Goal: Task Accomplishment & Management: Use online tool/utility

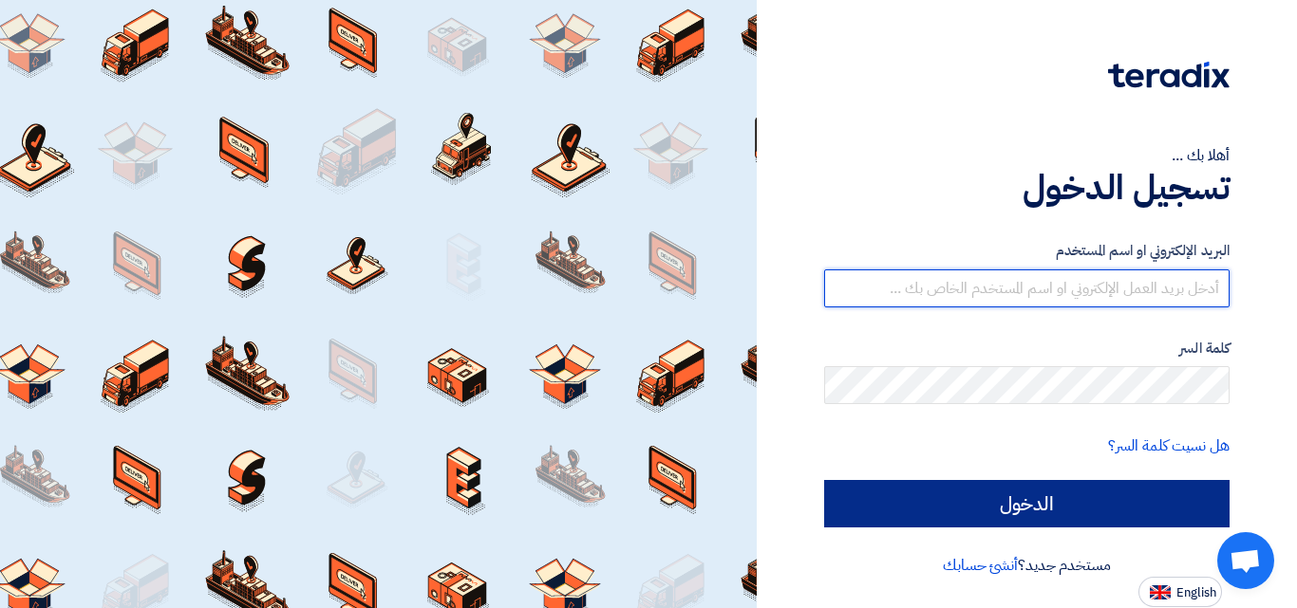
type input "[EMAIL_ADDRESS][DOMAIN_NAME]"
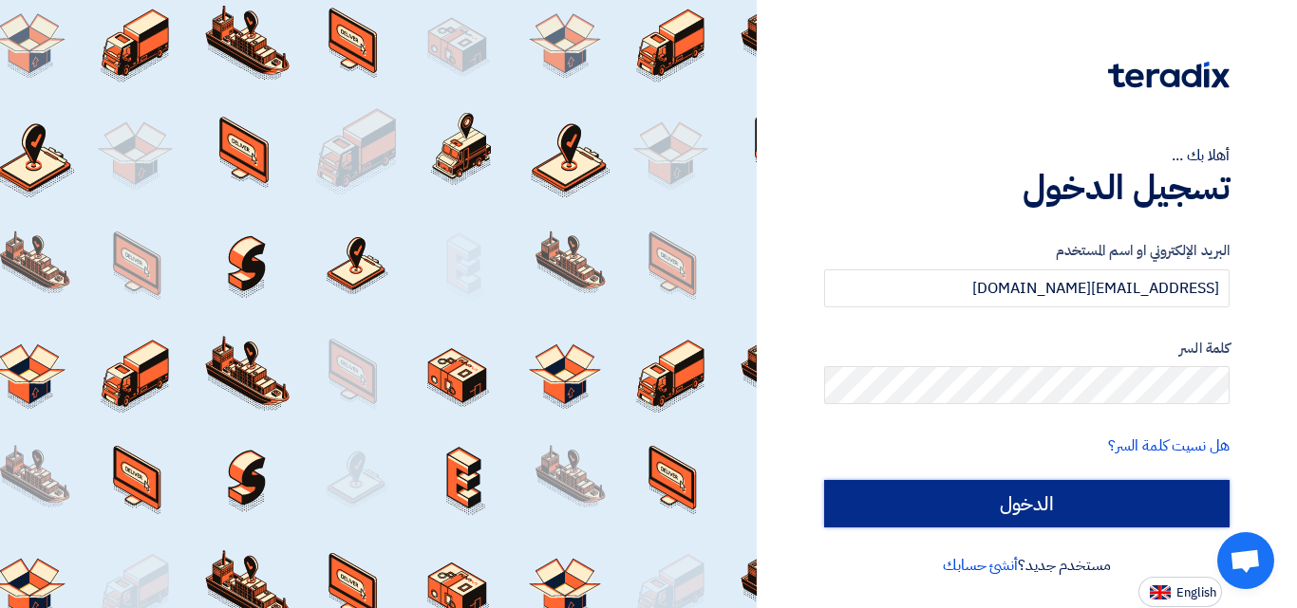
click at [907, 504] on input "الدخول" at bounding box center [1026, 503] width 405 height 47
type input "Sign in"
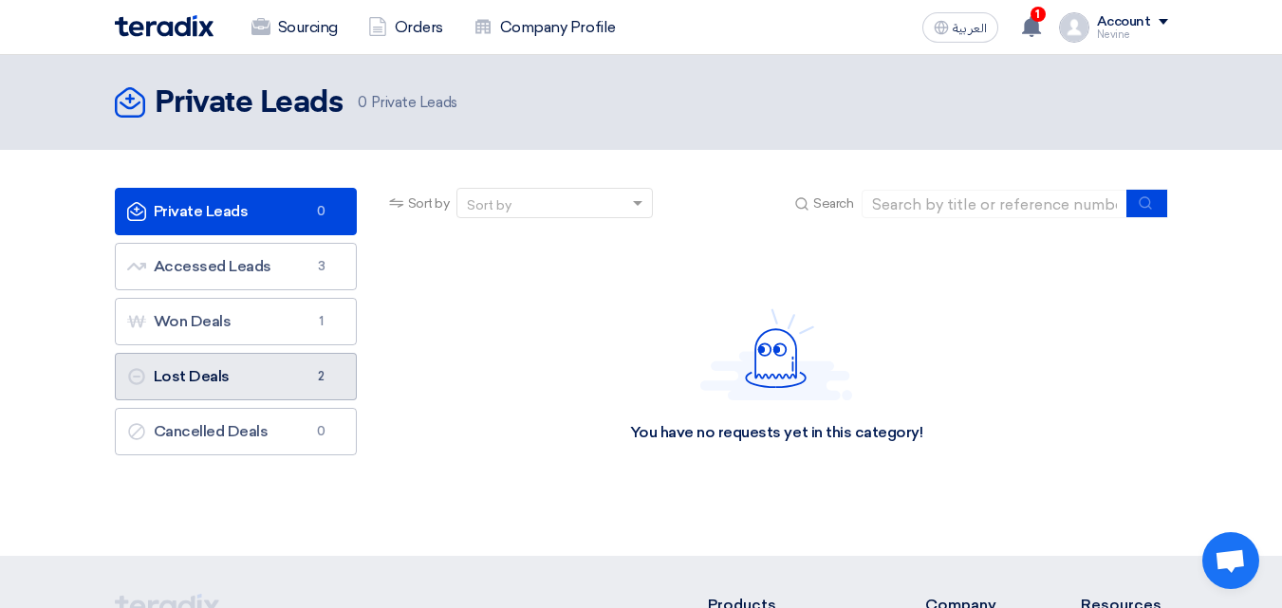
click at [246, 384] on link "Lost Deals Lost Deals 2" at bounding box center [236, 376] width 242 height 47
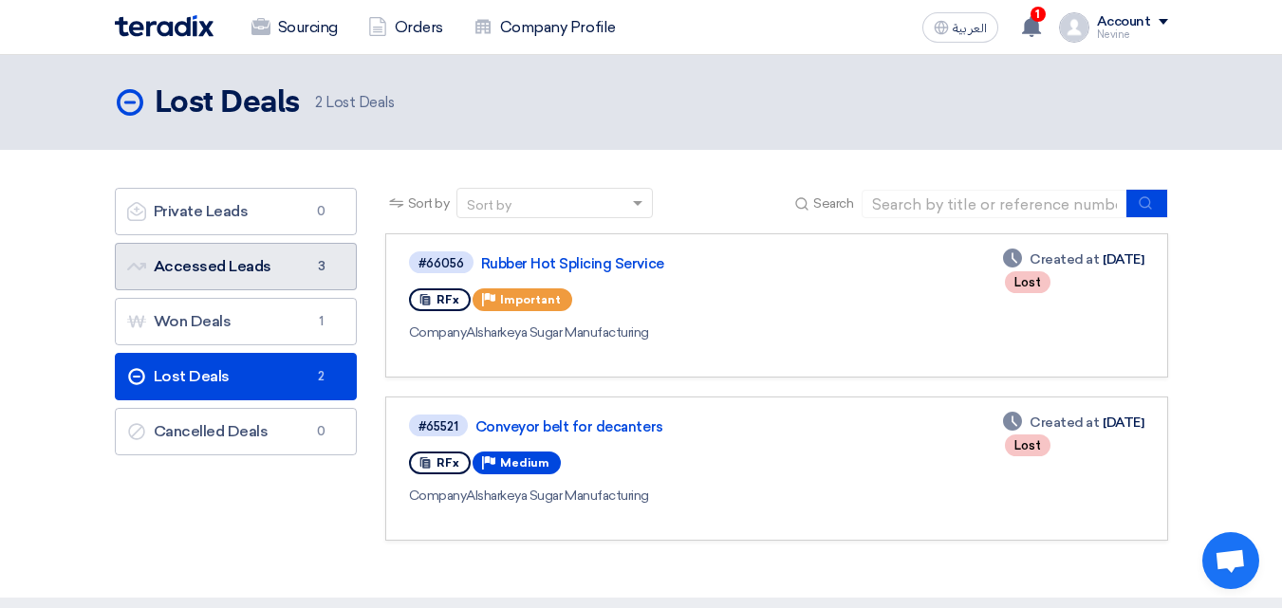
click at [235, 269] on link "Accessed Leads Accessed Leads 3" at bounding box center [236, 266] width 242 height 47
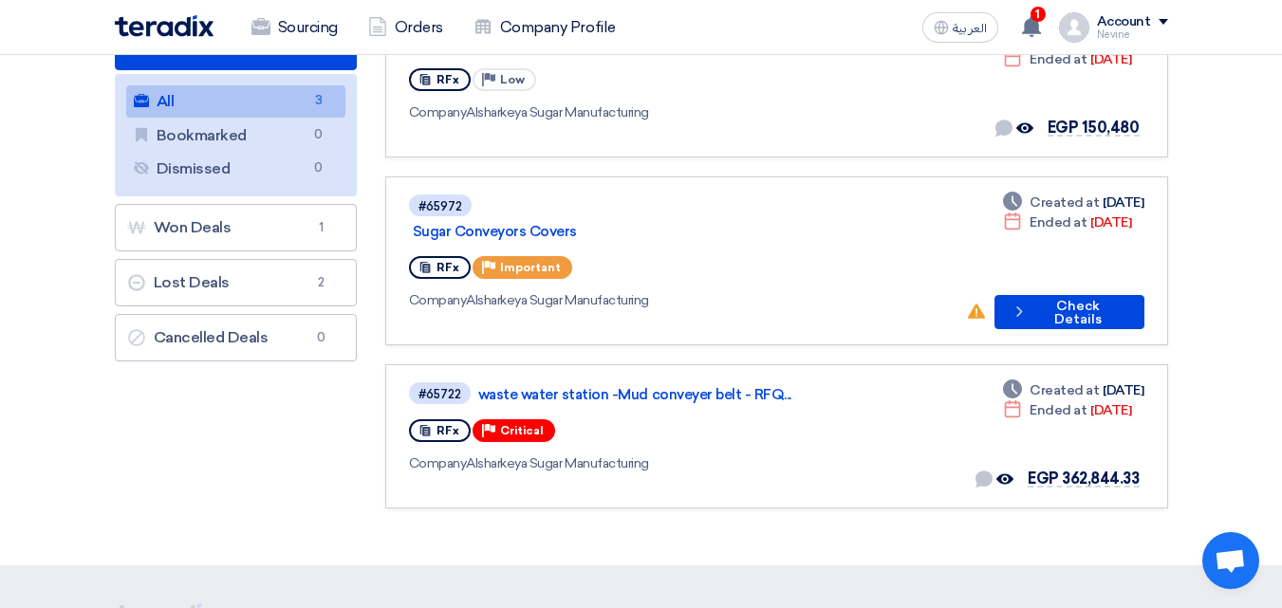
scroll to position [218, 0]
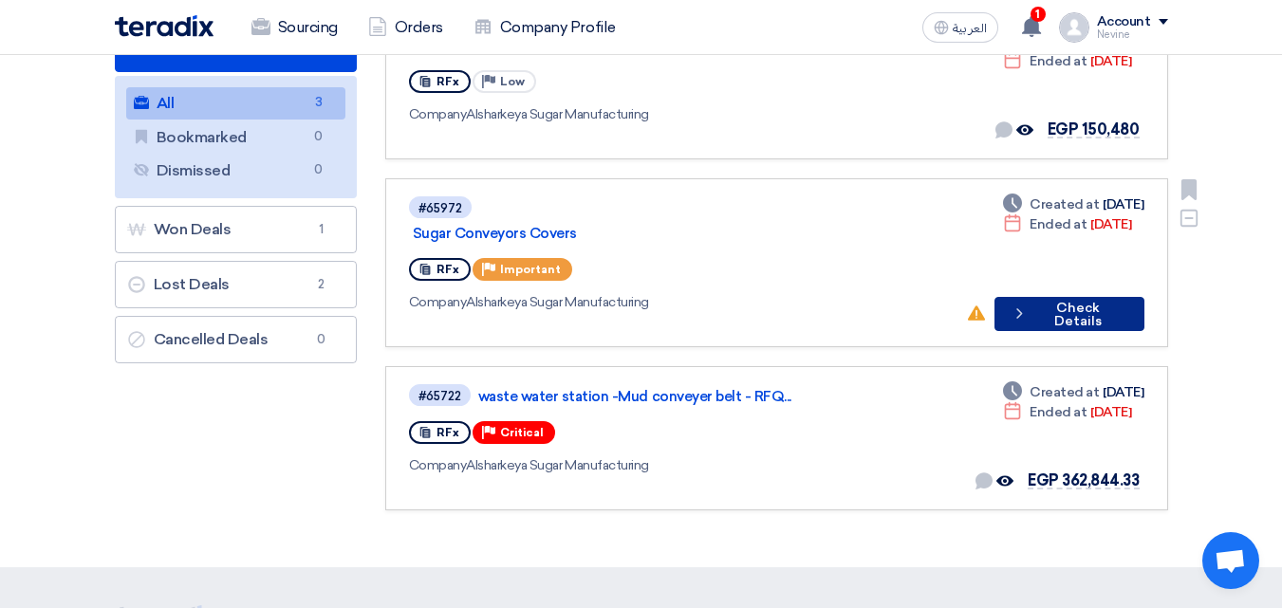
click at [1060, 297] on button "Check details Check Details" at bounding box center [1070, 314] width 150 height 34
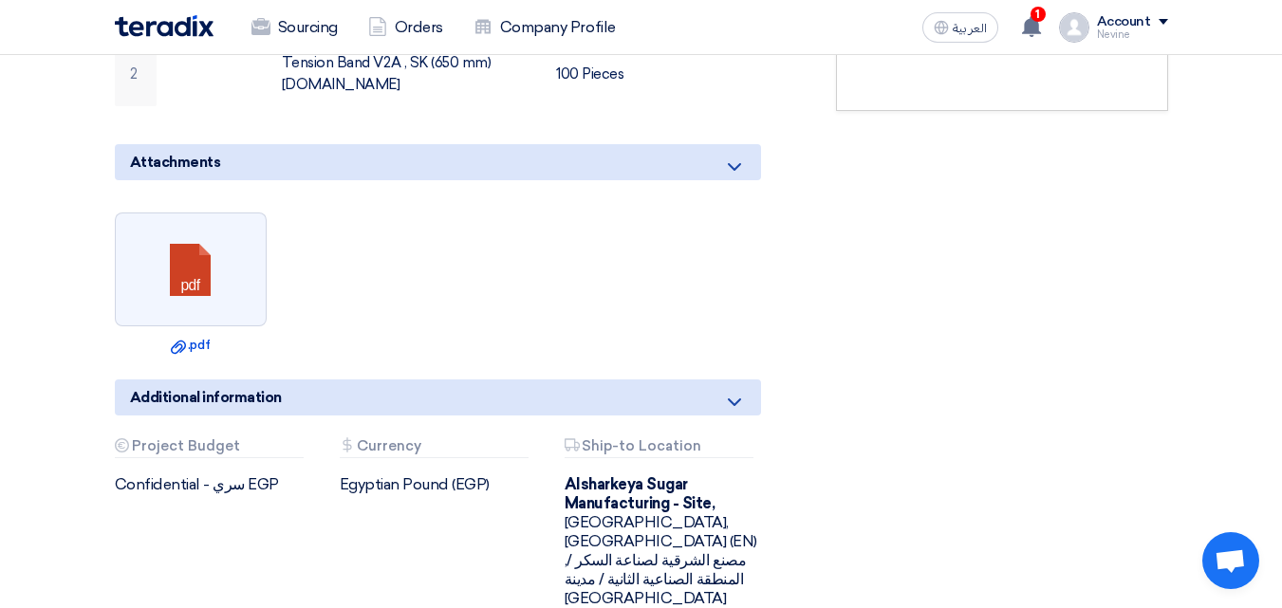
scroll to position [756, 0]
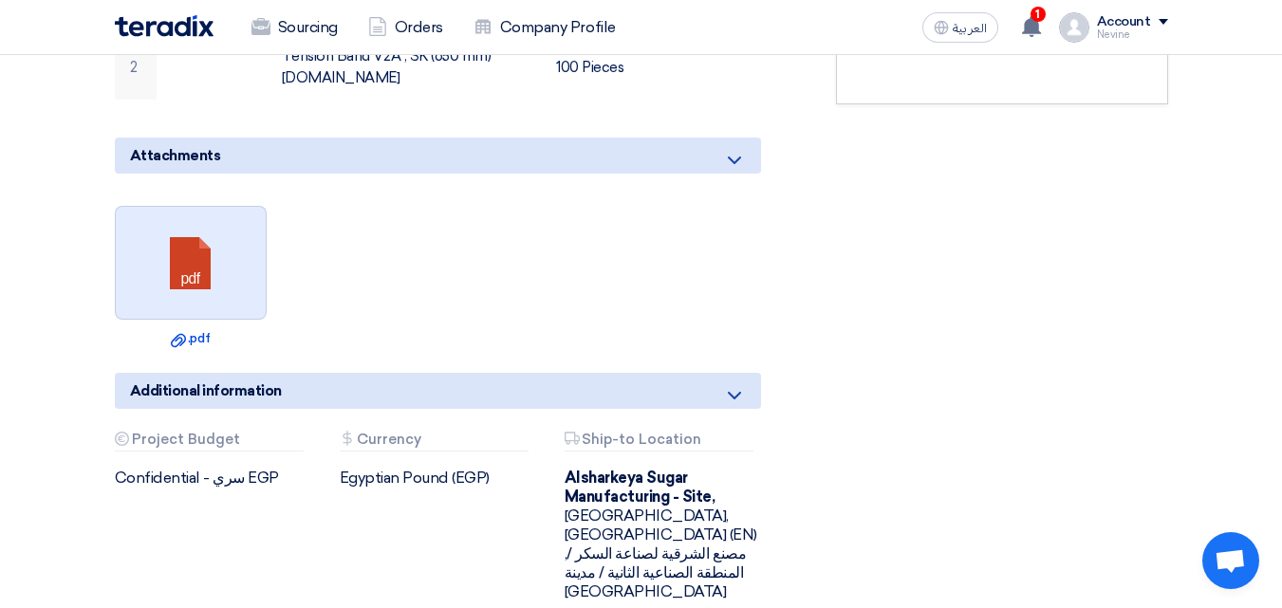
click at [233, 214] on link at bounding box center [192, 264] width 152 height 114
